Goal: Task Accomplishment & Management: Use online tool/utility

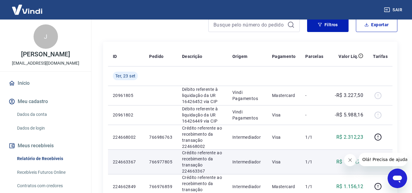
scroll to position [61, 0]
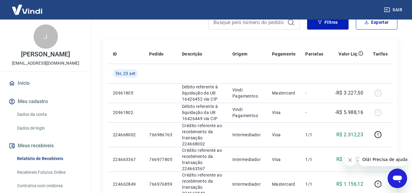
click at [349, 159] on icon "Fechar mensagem da empresa" at bounding box center [350, 160] width 5 height 5
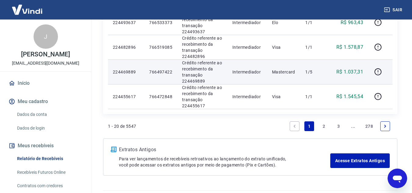
scroll to position [504, 0]
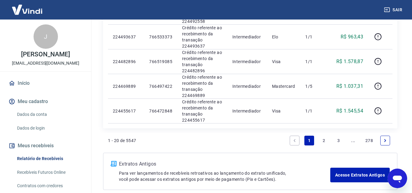
click at [324, 140] on link "2" at bounding box center [324, 141] width 10 height 10
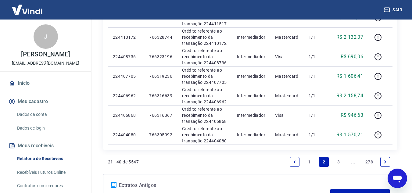
scroll to position [427, 0]
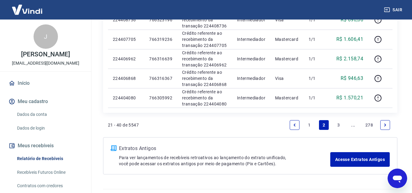
click at [339, 125] on link "3" at bounding box center [339, 125] width 10 height 10
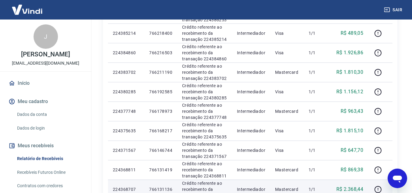
scroll to position [397, 0]
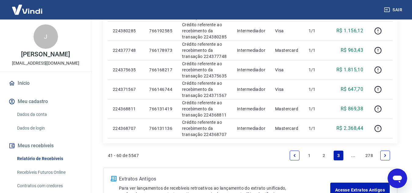
click at [348, 154] on li "..." at bounding box center [353, 155] width 15 height 15
click at [353, 155] on link "..." at bounding box center [353, 156] width 10 height 10
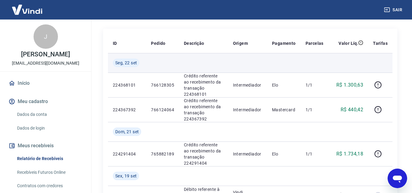
scroll to position [61, 0]
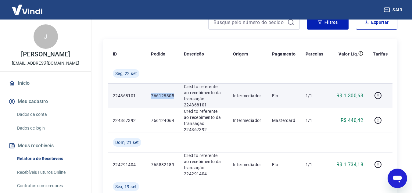
drag, startPoint x: 167, startPoint y: 96, endPoint x: 178, endPoint y: 97, distance: 10.4
click at [178, 97] on td "766128305" at bounding box center [162, 95] width 33 height 25
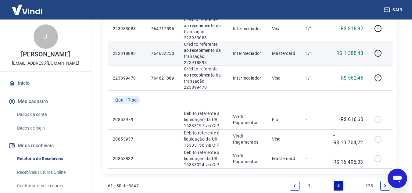
scroll to position [549, 0]
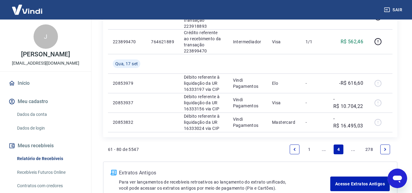
click at [323, 151] on link "..." at bounding box center [324, 150] width 10 height 10
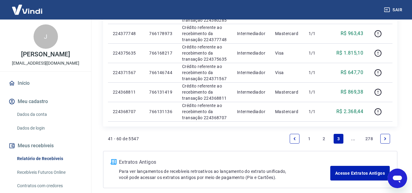
scroll to position [442, 0]
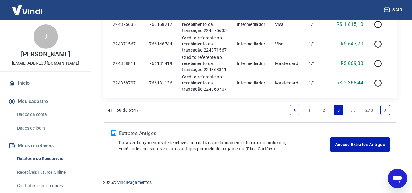
click at [354, 112] on link "..." at bounding box center [353, 110] width 10 height 10
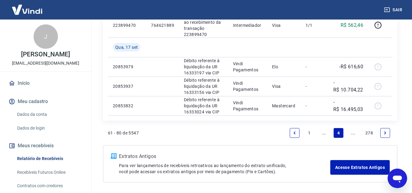
scroll to position [589, 0]
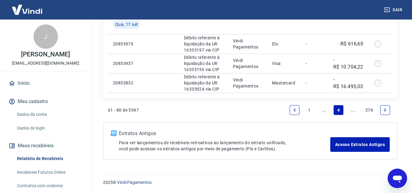
click at [324, 113] on link "..." at bounding box center [324, 110] width 10 height 10
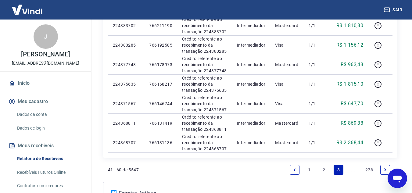
scroll to position [442, 0]
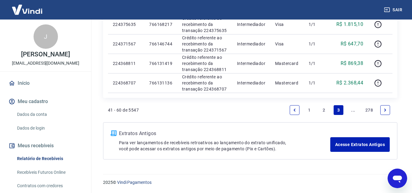
click at [324, 110] on link "2" at bounding box center [324, 110] width 10 height 10
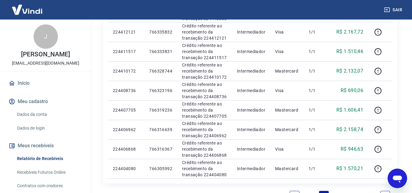
scroll to position [442, 0]
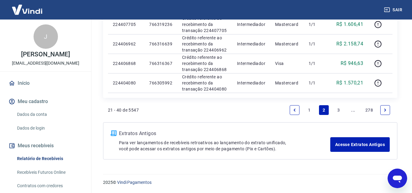
click at [311, 108] on link "1" at bounding box center [309, 110] width 10 height 10
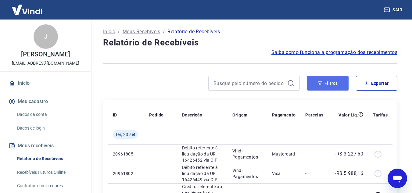
click at [339, 82] on button "Filtros" at bounding box center [327, 83] width 41 height 15
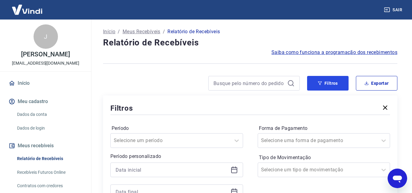
scroll to position [31, 0]
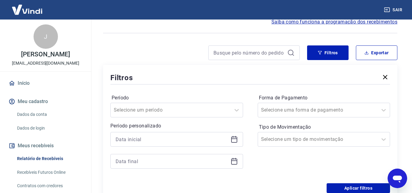
click at [236, 138] on icon at bounding box center [234, 139] width 7 height 7
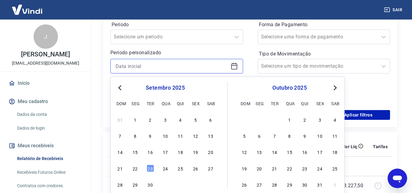
scroll to position [122, 0]
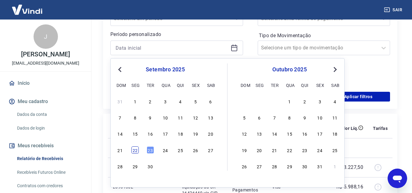
click at [133, 152] on div "22" at bounding box center [135, 149] width 7 height 7
click at [133, 152] on div "Ter, 23 set" at bounding box center [125, 148] width 25 height 9
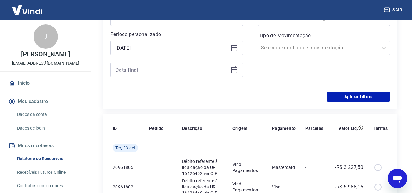
click at [236, 70] on icon at bounding box center [234, 69] width 7 height 7
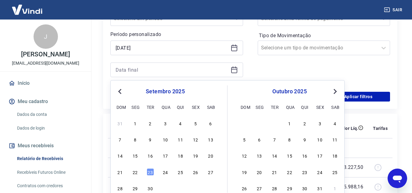
click at [235, 49] on icon at bounding box center [234, 47] width 7 height 7
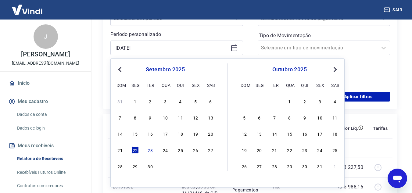
click at [205, 134] on div "14 15 16 17 18 19 20" at bounding box center [165, 133] width 99 height 9
click at [198, 133] on div "19" at bounding box center [195, 133] width 7 height 7
click at [198, 133] on th "Descrição" at bounding box center [202, 129] width 50 height 20
type input "[DATE]"
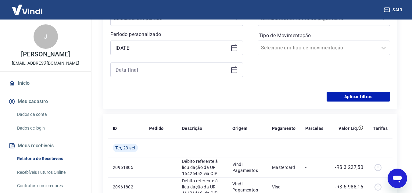
click at [235, 68] on icon at bounding box center [235, 68] width 1 height 2
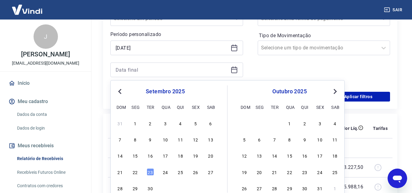
click at [131, 172] on div "21 22 23 24 25 26 27" at bounding box center [165, 172] width 99 height 9
click at [136, 172] on div "22" at bounding box center [135, 171] width 7 height 7
click at [136, 172] on td "20961805" at bounding box center [126, 168] width 36 height 20
type input "[DATE]"
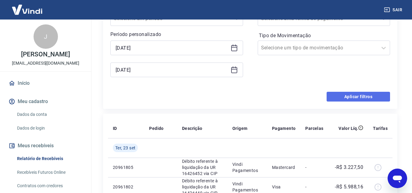
click at [350, 99] on button "Aplicar filtros" at bounding box center [358, 97] width 63 height 10
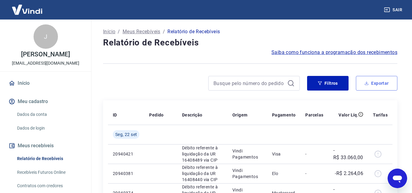
click at [378, 82] on button "Exportar" at bounding box center [376, 83] width 41 height 15
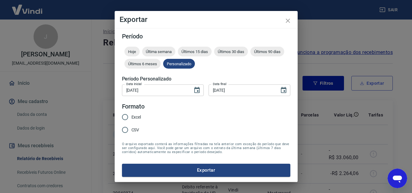
type input "[DATE]"
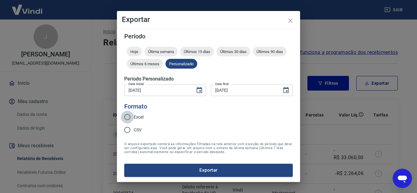
click at [131, 121] on input "Excel" at bounding box center [127, 117] width 13 height 13
radio input "true"
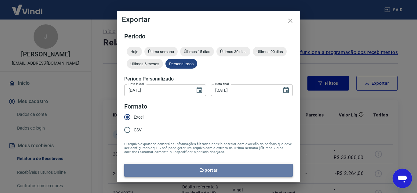
click at [216, 168] on button "Exportar" at bounding box center [208, 170] width 168 height 13
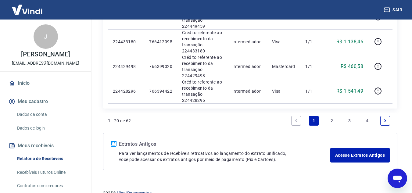
scroll to position [525, 0]
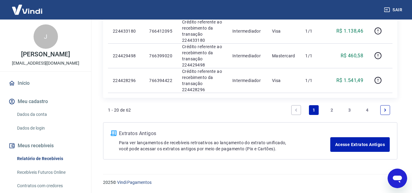
click at [332, 112] on link "2" at bounding box center [332, 110] width 10 height 10
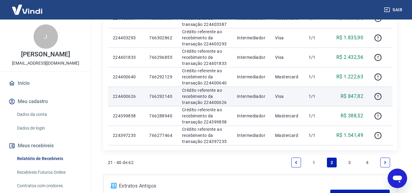
scroll to position [442, 0]
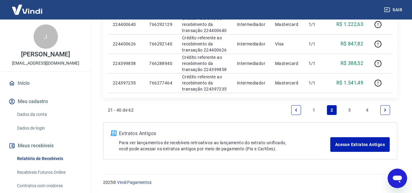
click at [354, 108] on link "3" at bounding box center [350, 110] width 10 height 10
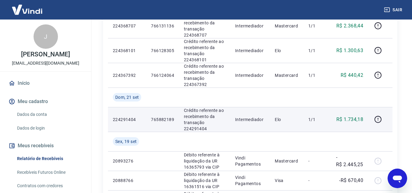
scroll to position [427, 0]
drag, startPoint x: 150, startPoint y: 118, endPoint x: 174, endPoint y: 117, distance: 23.8
click at [174, 117] on td "765882189" at bounding box center [162, 119] width 33 height 25
copy p "765882189"
click at [375, 119] on icon "button" at bounding box center [378, 120] width 8 height 8
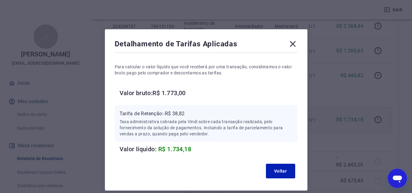
click at [296, 42] on icon at bounding box center [293, 44] width 10 height 10
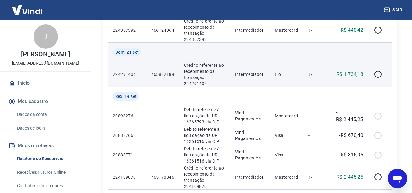
scroll to position [549, 0]
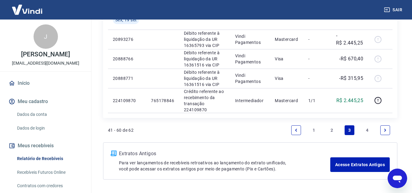
click at [369, 132] on link "4" at bounding box center [368, 130] width 10 height 10
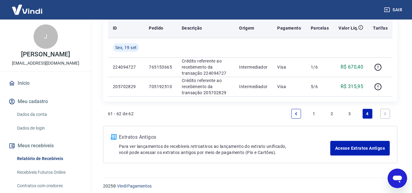
scroll to position [91, 0]
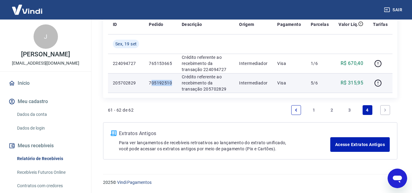
drag, startPoint x: 151, startPoint y: 82, endPoint x: 154, endPoint y: 81, distance: 3.8
click at [173, 82] on td "705192510" at bounding box center [160, 83] width 33 height 20
click at [153, 81] on p "705192510" at bounding box center [160, 83] width 23 height 6
drag, startPoint x: 150, startPoint y: 83, endPoint x: 174, endPoint y: 83, distance: 23.8
click at [174, 83] on td "705192510" at bounding box center [160, 83] width 33 height 20
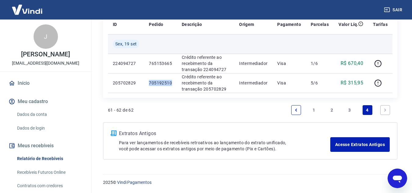
copy p "705192510"
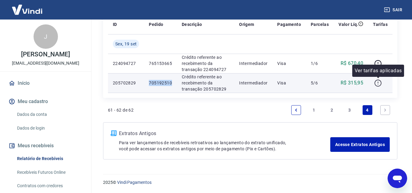
click at [377, 81] on icon "button" at bounding box center [378, 83] width 8 height 8
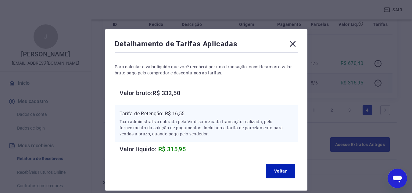
click at [294, 44] on icon at bounding box center [293, 44] width 6 height 6
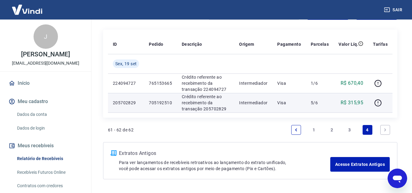
scroll to position [60, 0]
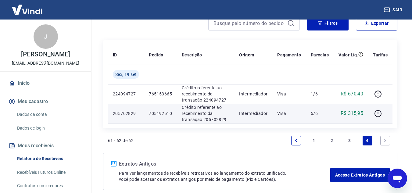
click at [315, 140] on link "1" at bounding box center [314, 141] width 10 height 10
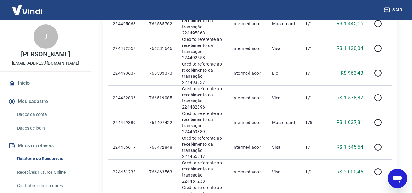
scroll to position [275, 0]
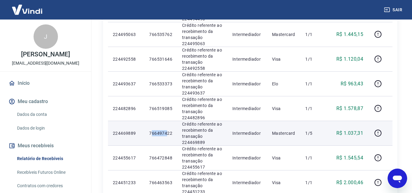
drag, startPoint x: 151, startPoint y: 132, endPoint x: 167, endPoint y: 133, distance: 15.9
click at [167, 133] on p "766497422" at bounding box center [160, 133] width 23 height 6
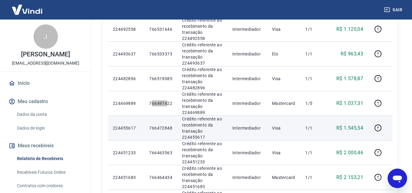
scroll to position [305, 0]
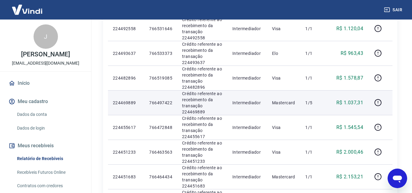
click at [151, 103] on p "766497422" at bounding box center [160, 103] width 23 height 6
drag, startPoint x: 150, startPoint y: 103, endPoint x: 164, endPoint y: 101, distance: 13.5
click at [164, 101] on p "766497422" at bounding box center [160, 103] width 23 height 6
copy p "766497422"
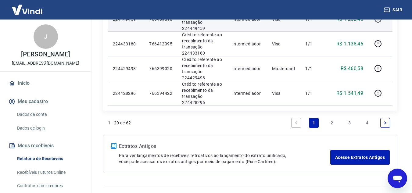
scroll to position [525, 0]
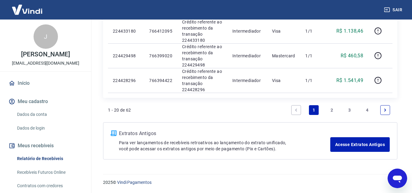
click at [332, 112] on link "2" at bounding box center [332, 110] width 10 height 10
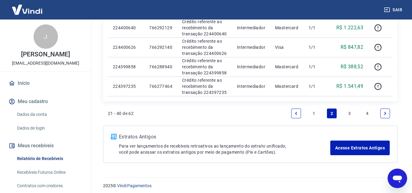
scroll to position [442, 0]
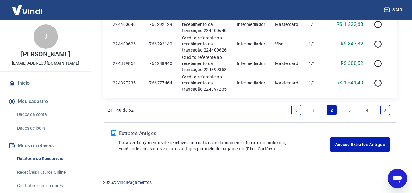
click at [348, 110] on link "3" at bounding box center [350, 110] width 10 height 10
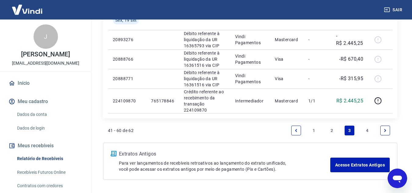
scroll to position [549, 0]
click at [332, 130] on link "2" at bounding box center [332, 130] width 10 height 10
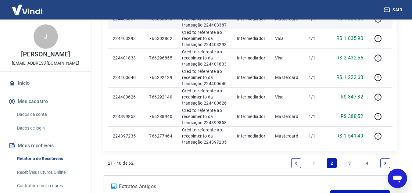
scroll to position [397, 0]
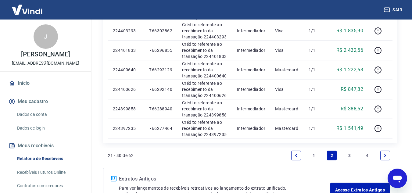
click at [312, 156] on link "1" at bounding box center [314, 156] width 10 height 10
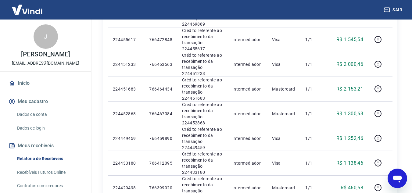
scroll to position [427, 0]
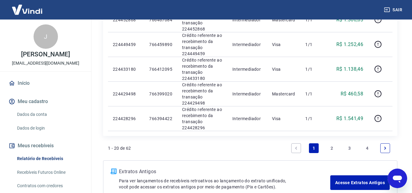
scroll to position [488, 0]
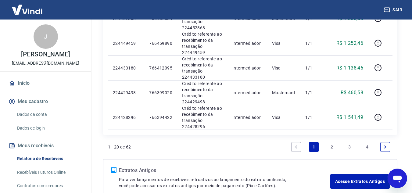
click at [333, 147] on link "2" at bounding box center [332, 147] width 10 height 10
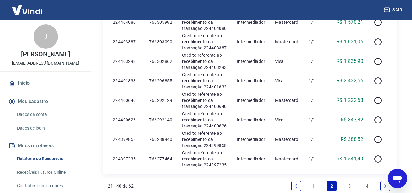
scroll to position [397, 0]
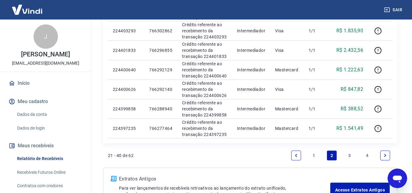
click at [349, 155] on link "3" at bounding box center [350, 156] width 10 height 10
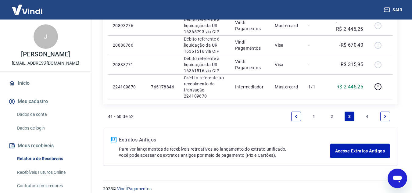
scroll to position [569, 0]
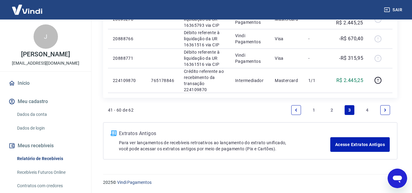
click at [332, 111] on link "2" at bounding box center [332, 110] width 10 height 10
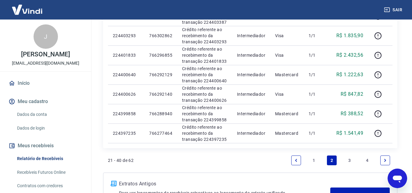
scroll to position [397, 0]
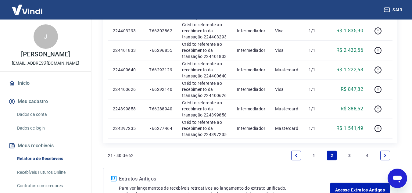
click at [314, 155] on link "1" at bounding box center [314, 156] width 10 height 10
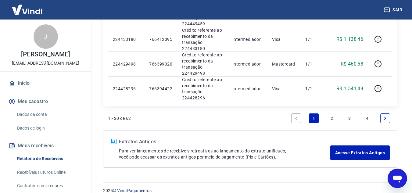
scroll to position [519, 0]
